Goal: Information Seeking & Learning: Learn about a topic

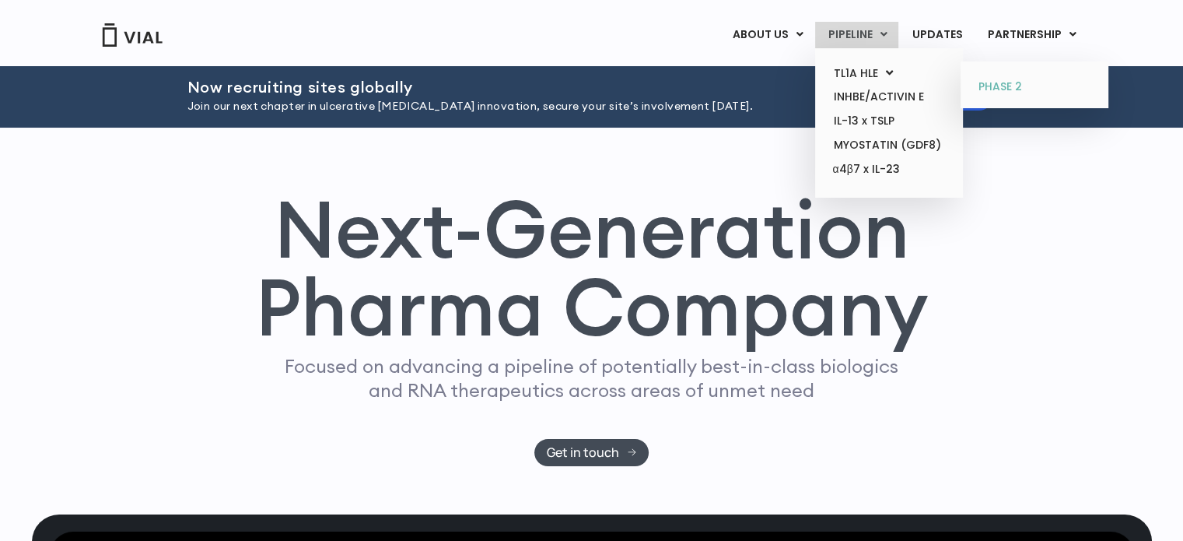
click at [1013, 86] on link "PHASE 2" at bounding box center [1034, 87] width 136 height 25
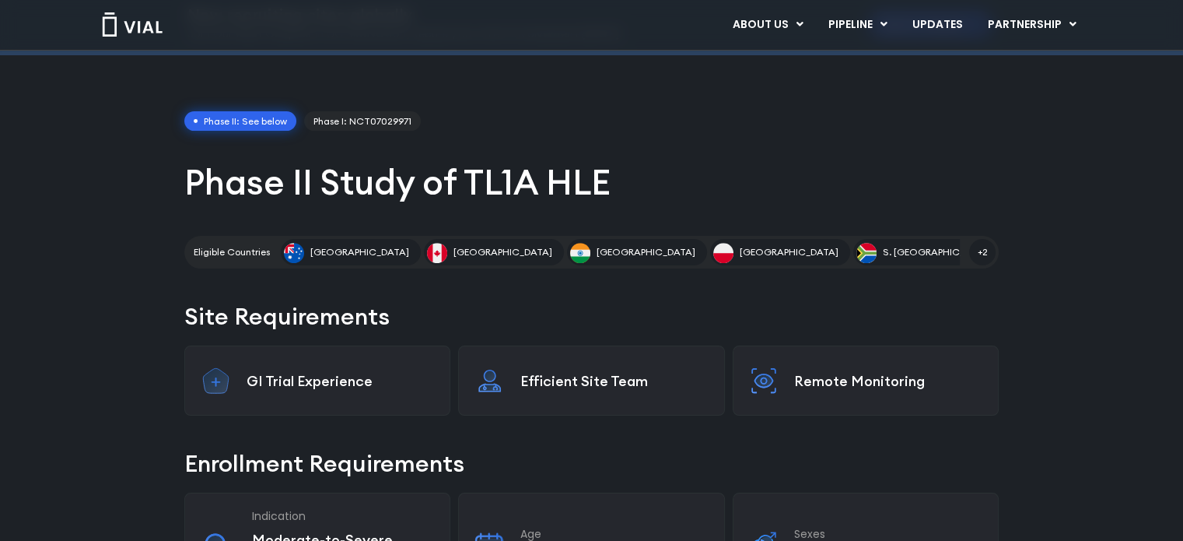
scroll to position [78, 0]
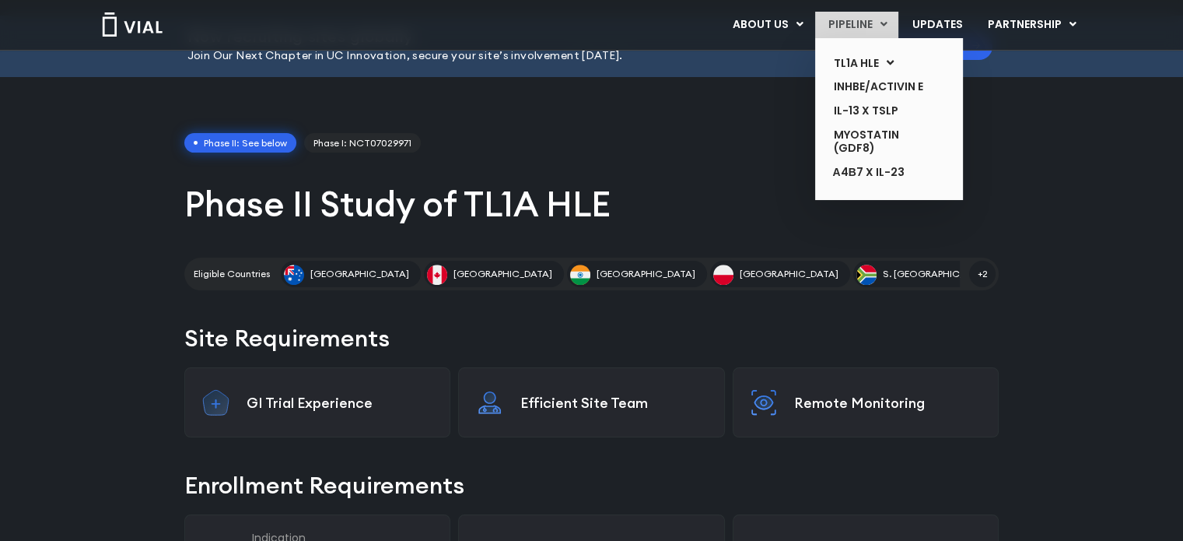
click at [859, 23] on link "PIPELINE" at bounding box center [856, 25] width 83 height 26
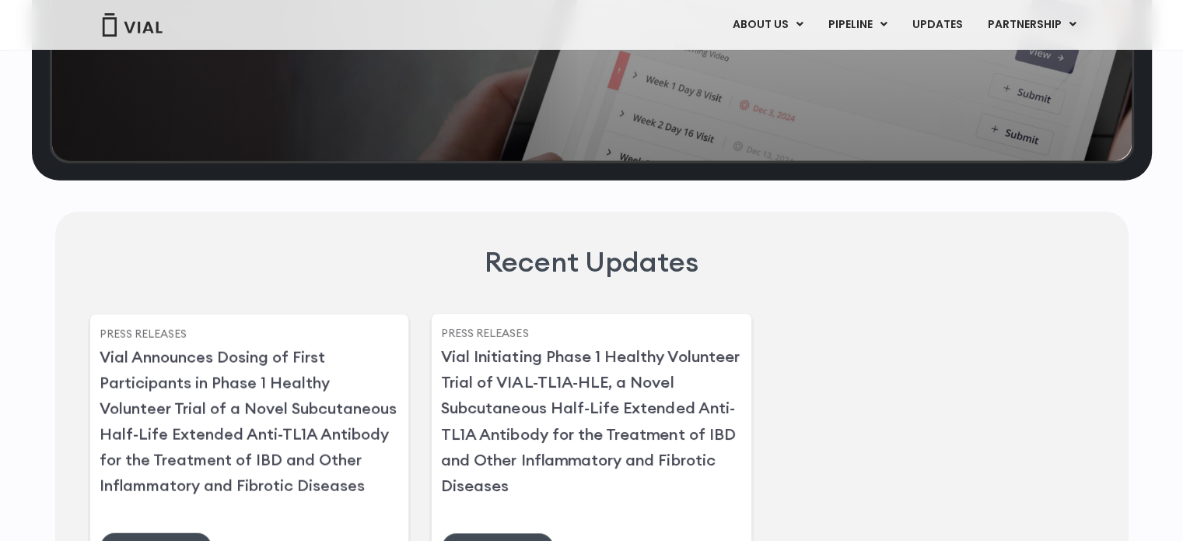
scroll to position [3875, 0]
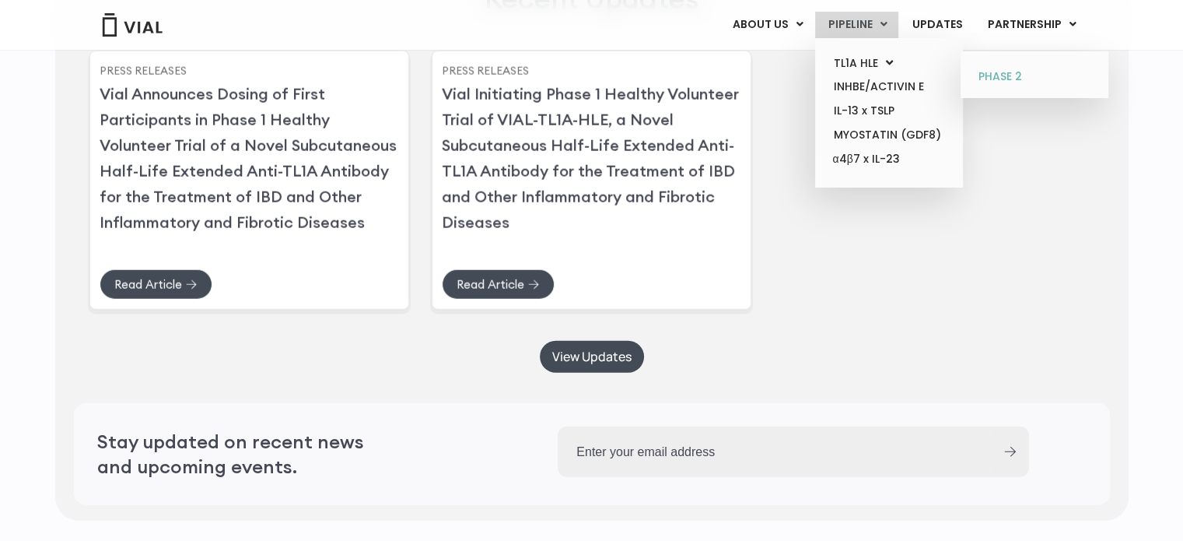
click at [1002, 68] on link "PHASE 2" at bounding box center [1034, 77] width 136 height 25
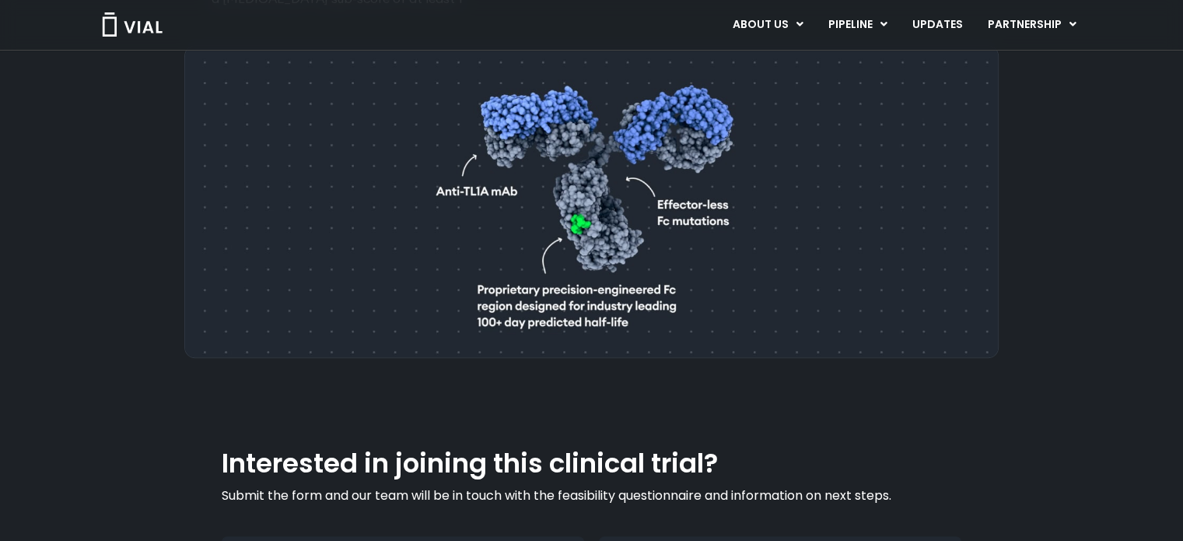
scroll to position [816, 0]
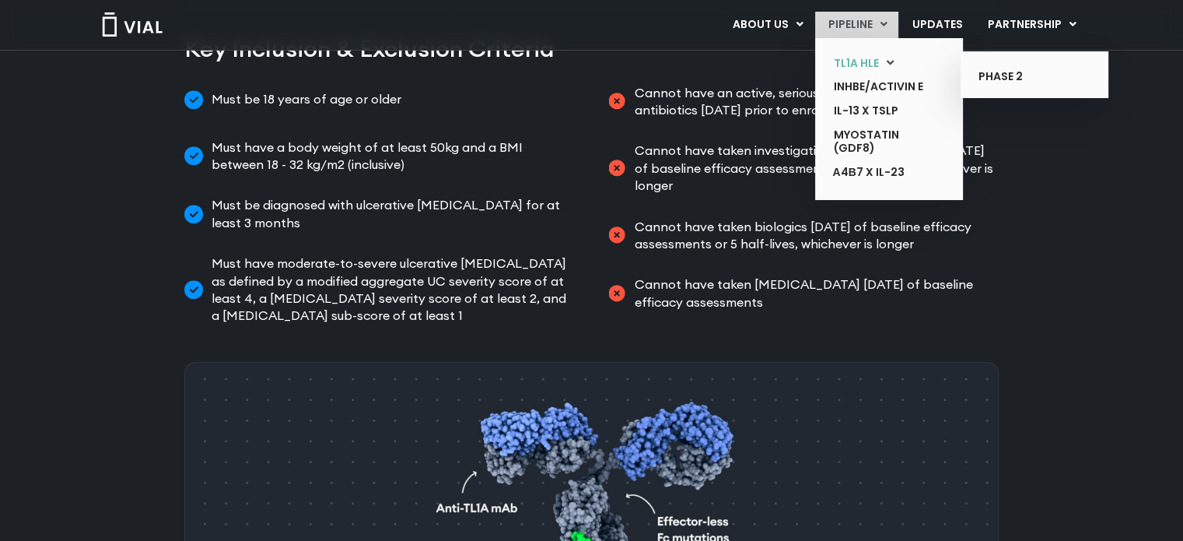
click at [854, 60] on link "TL1A HLE" at bounding box center [877, 63] width 114 height 24
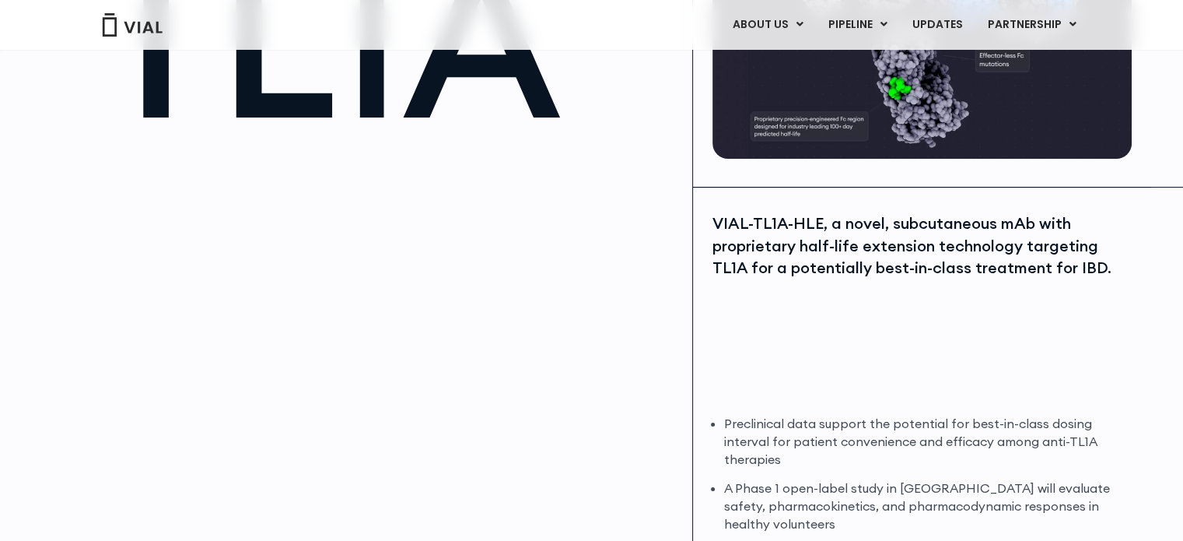
scroll to position [199, 0]
